Goal: Task Accomplishment & Management: Manage account settings

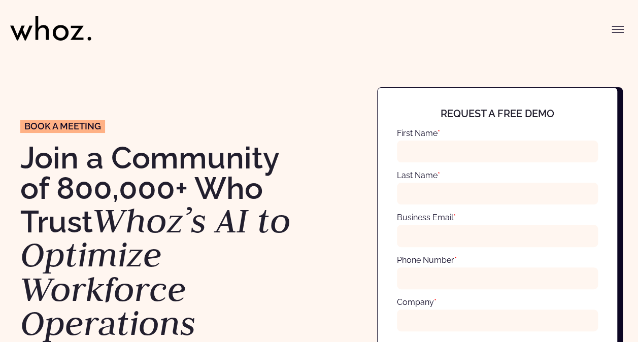
click at [619, 25] on icon "Toggle menu" at bounding box center [618, 29] width 12 height 12
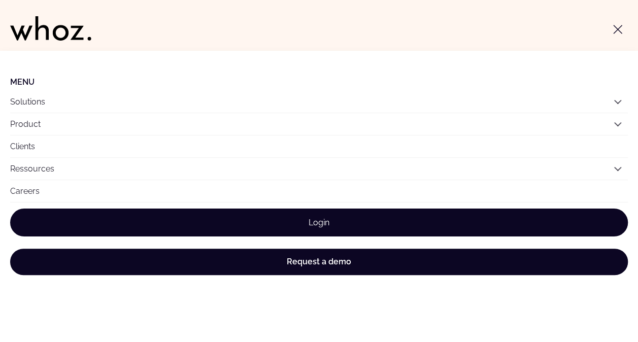
click at [333, 221] on link "Login" at bounding box center [319, 223] width 618 height 28
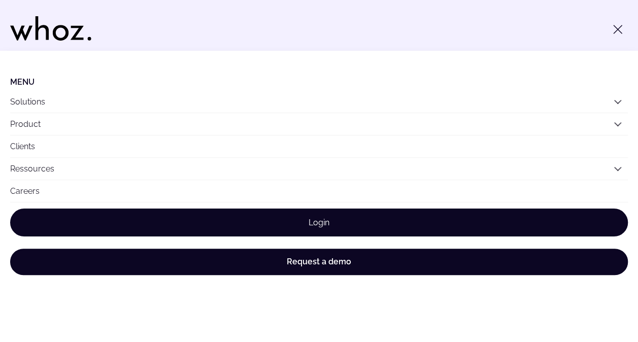
click at [333, 228] on link "Login" at bounding box center [319, 223] width 618 height 28
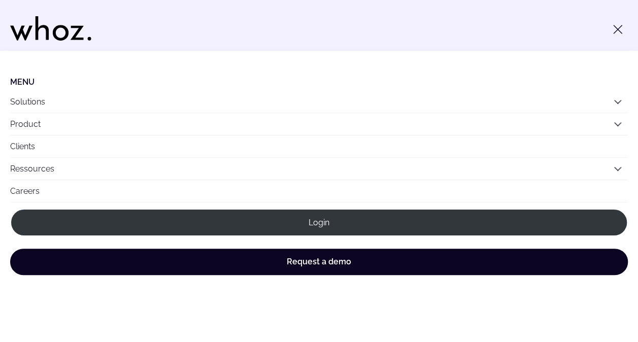
click at [617, 34] on icon "Toggle menu" at bounding box center [618, 29] width 12 height 12
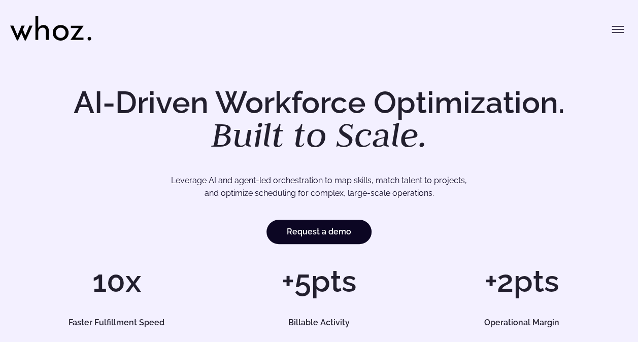
click at [617, 27] on icon "Toggle menu" at bounding box center [618, 29] width 12 height 12
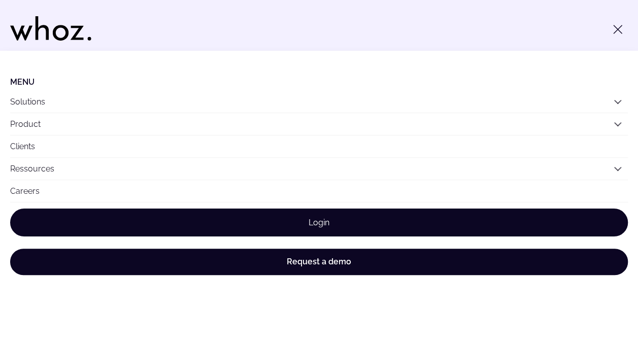
click at [309, 221] on link "Login" at bounding box center [319, 223] width 618 height 28
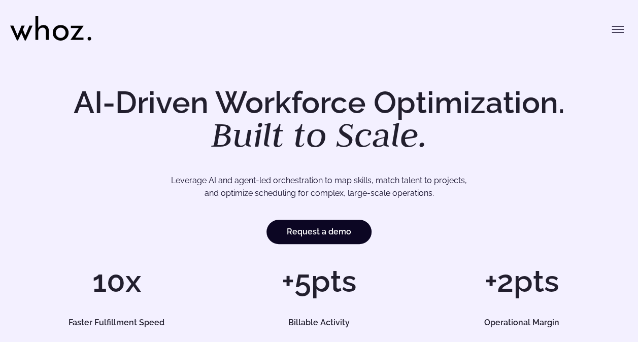
click at [612, 30] on icon "Toggle menu" at bounding box center [618, 29] width 12 height 12
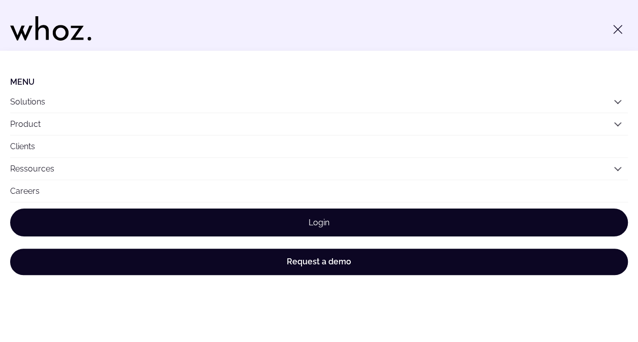
click at [315, 230] on link "Login" at bounding box center [319, 223] width 618 height 28
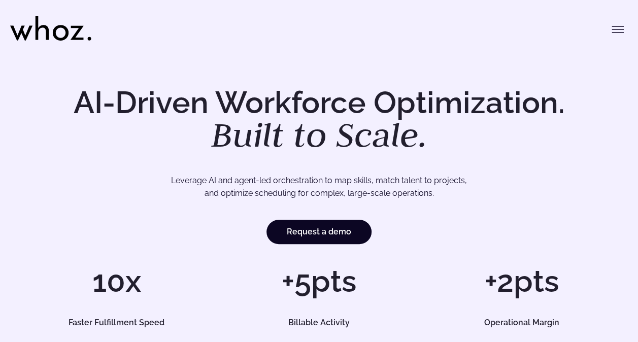
click at [621, 30] on icon "Toggle menu" at bounding box center [618, 29] width 12 height 12
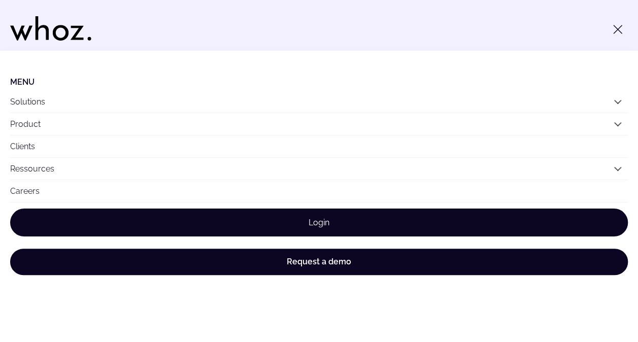
click at [322, 228] on link "Login" at bounding box center [319, 223] width 618 height 28
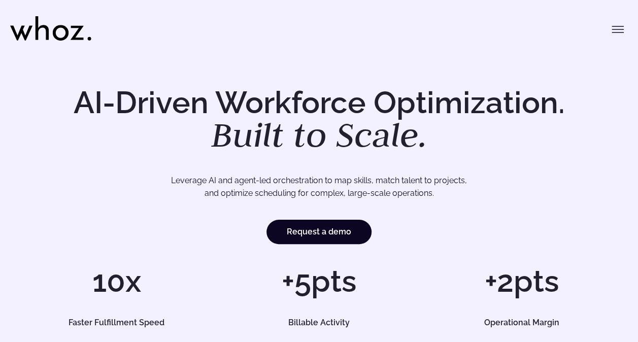
click at [612, 29] on icon "Toggle menu" at bounding box center [618, 29] width 12 height 12
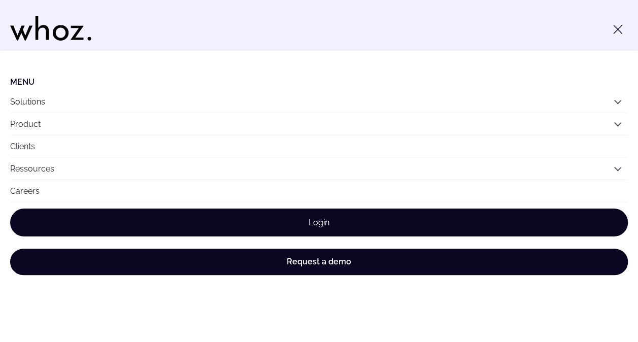
click at [337, 222] on link "Login" at bounding box center [319, 223] width 618 height 28
